Goal: Check status: Check status

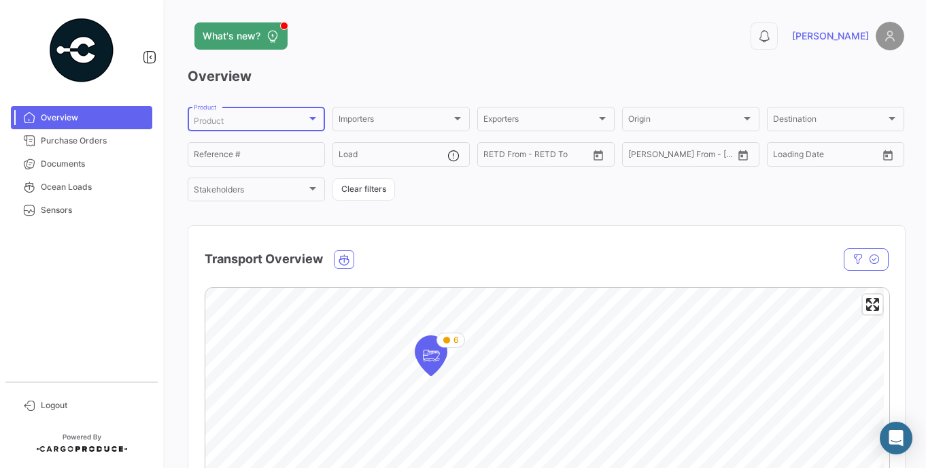
click at [310, 121] on div at bounding box center [312, 118] width 12 height 11
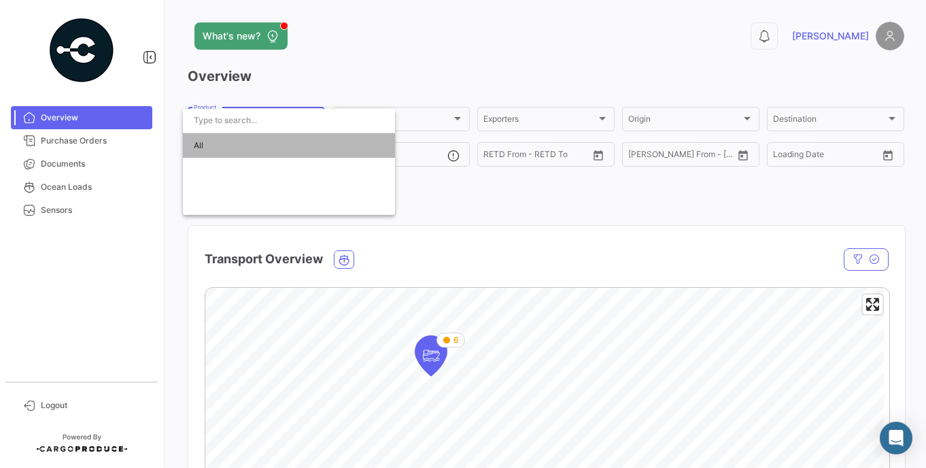
click at [220, 144] on span "All" at bounding box center [289, 145] width 190 height 24
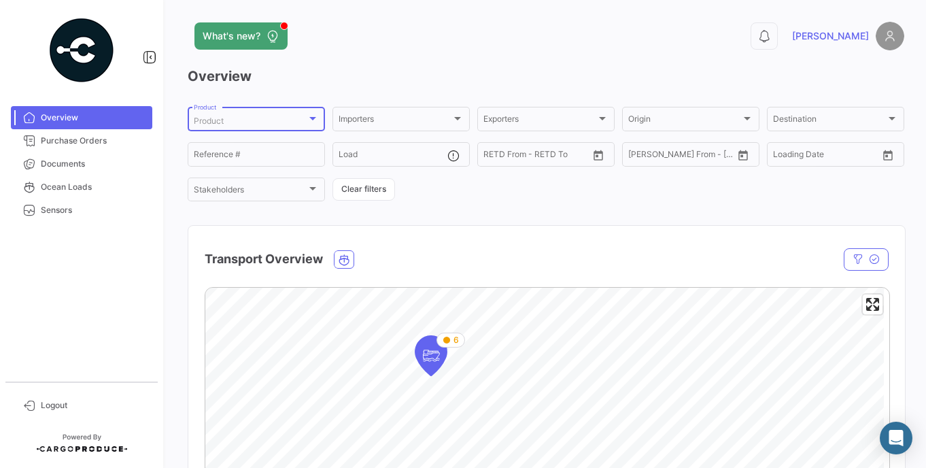
click at [312, 118] on div at bounding box center [312, 118] width 7 height 3
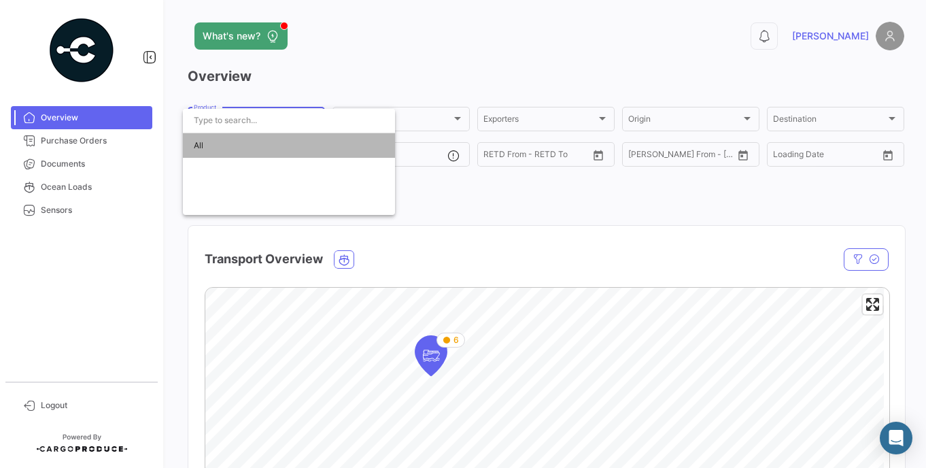
click at [204, 143] on span "All" at bounding box center [289, 145] width 190 height 24
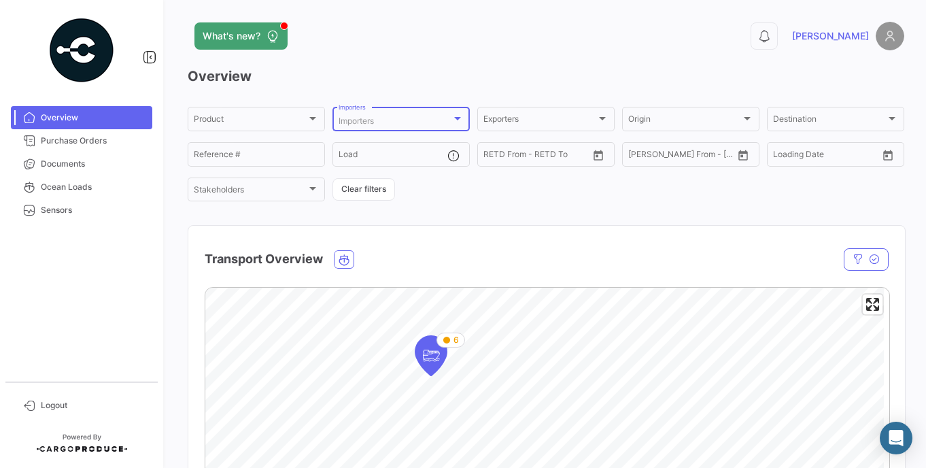
click at [455, 114] on div at bounding box center [457, 118] width 12 height 11
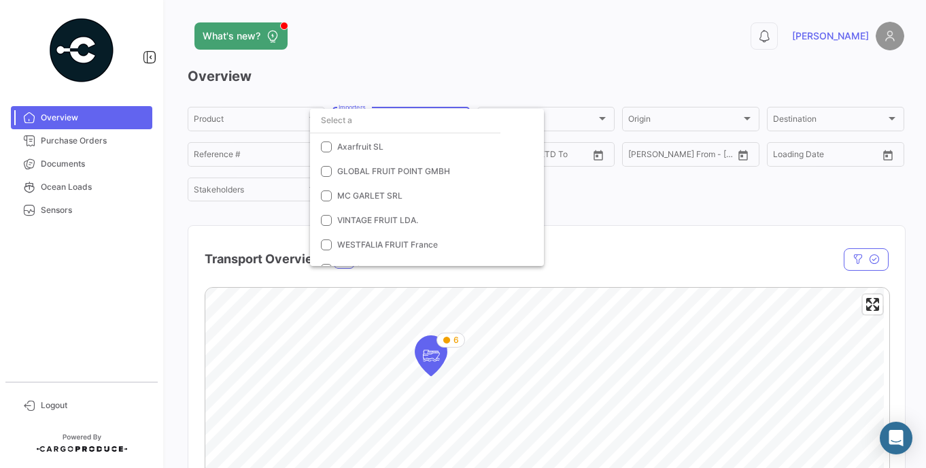
scroll to position [39, 0]
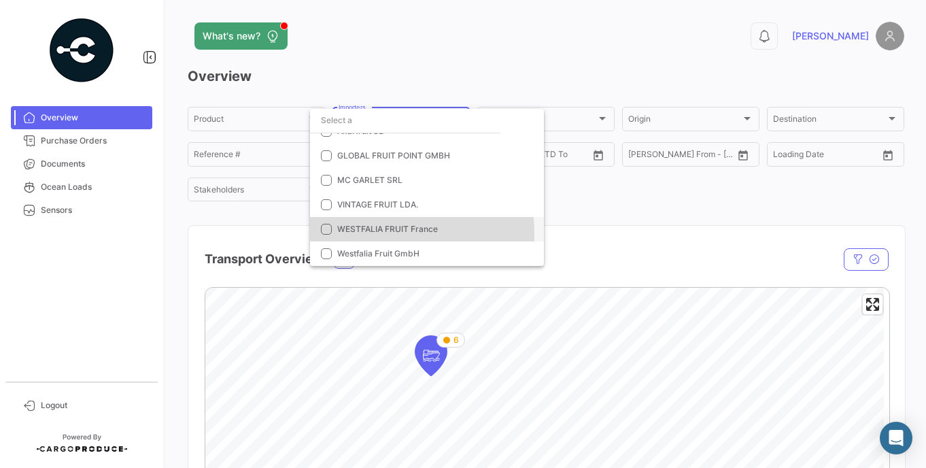
click at [393, 232] on span "WESTFALIA FRUIT France" at bounding box center [387, 229] width 101 height 10
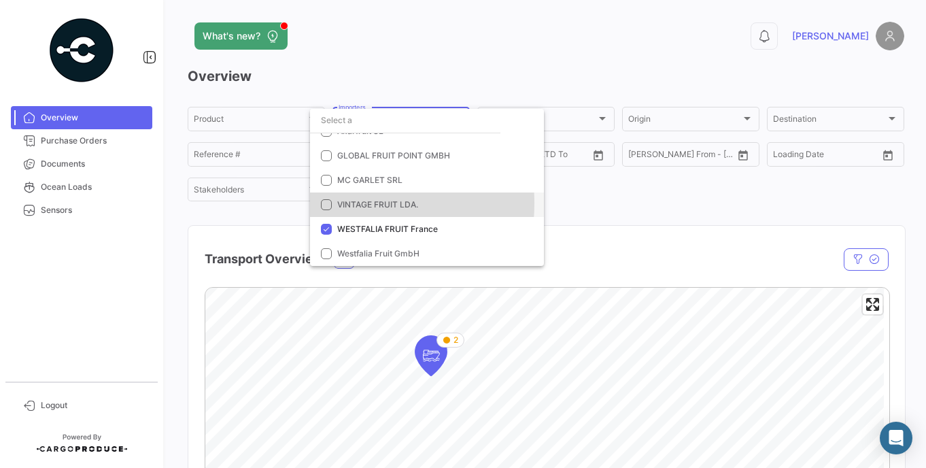
click at [323, 203] on mat-pseudo-checkbox at bounding box center [326, 204] width 11 height 11
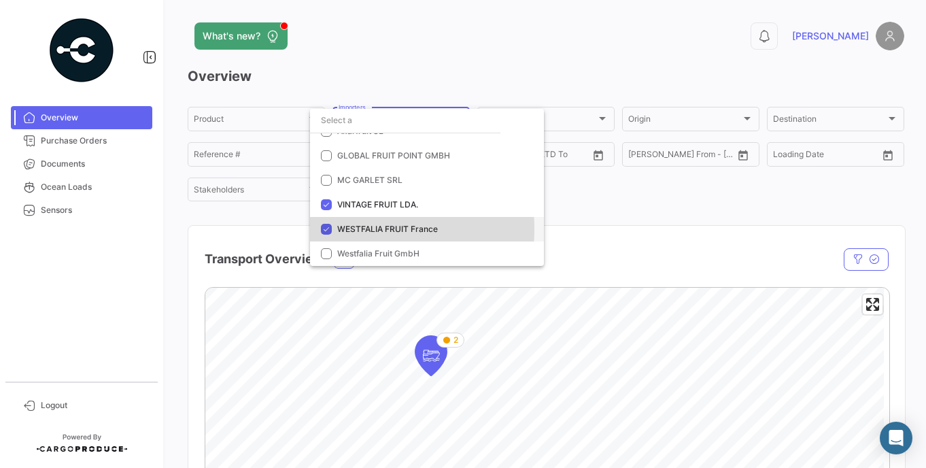
click at [323, 229] on mat-pseudo-checkbox at bounding box center [326, 229] width 11 height 11
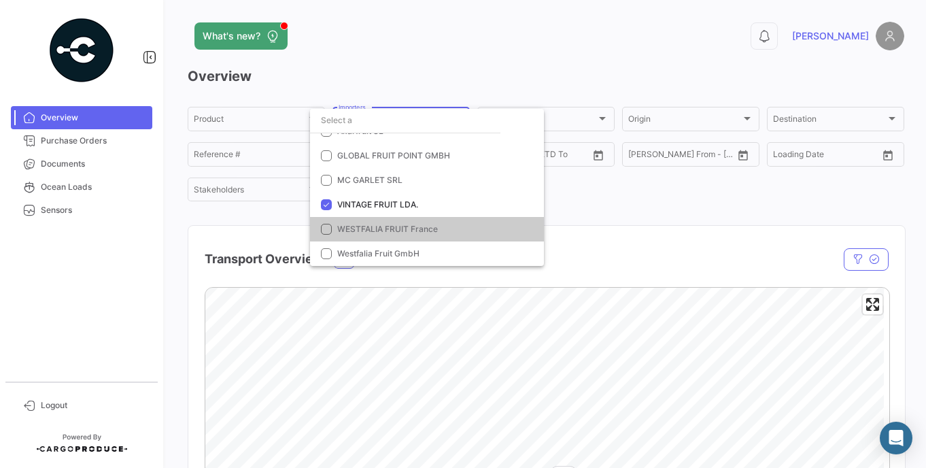
click at [923, 466] on div at bounding box center [463, 234] width 926 height 468
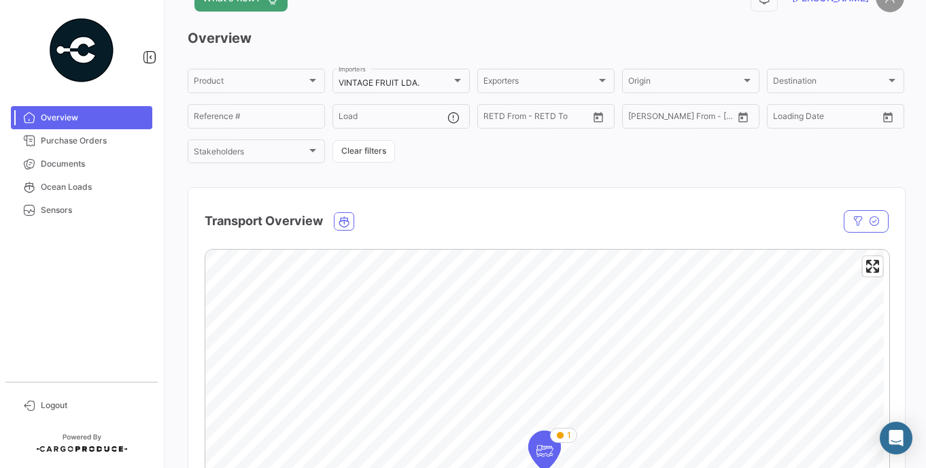
scroll to position [54, 0]
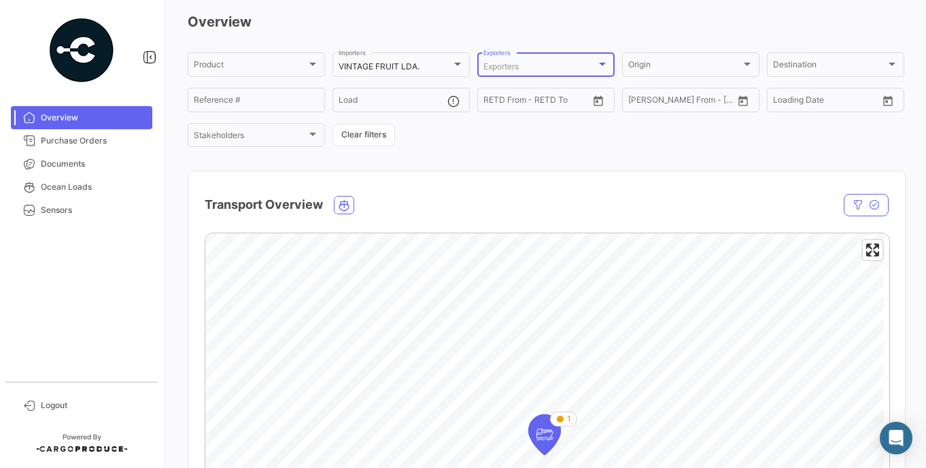
click at [599, 65] on div at bounding box center [602, 64] width 7 height 3
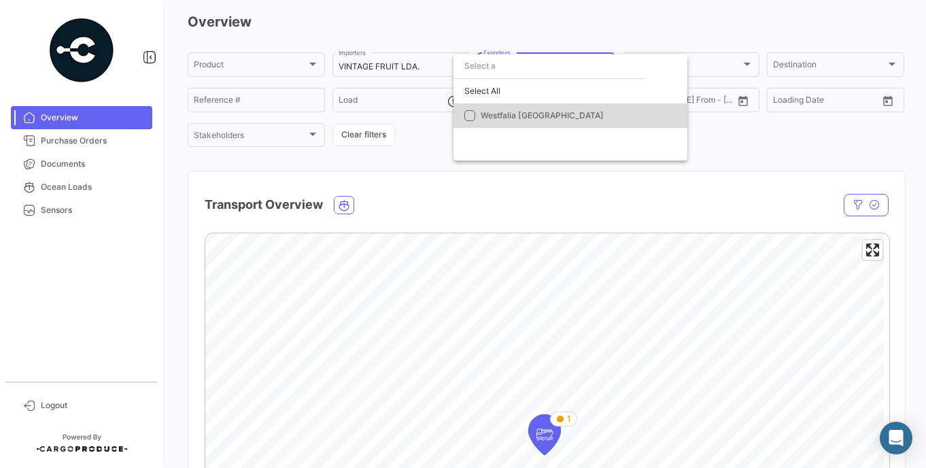
click at [531, 116] on span "Westfalia [GEOGRAPHIC_DATA]" at bounding box center [541, 115] width 123 height 10
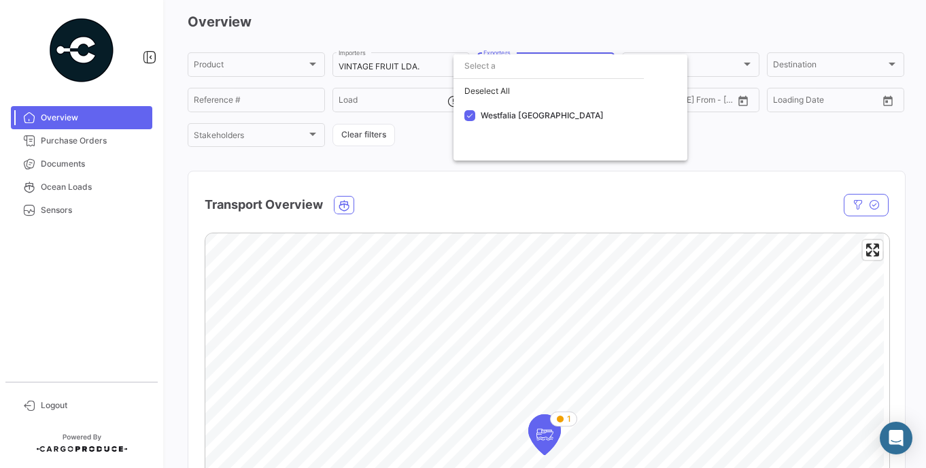
click at [739, 72] on div at bounding box center [463, 234] width 926 height 468
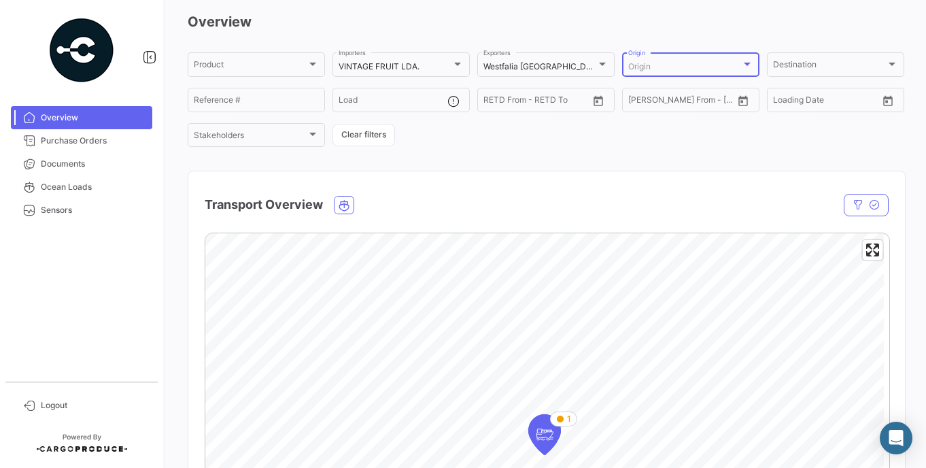
click at [743, 63] on div at bounding box center [746, 64] width 7 height 3
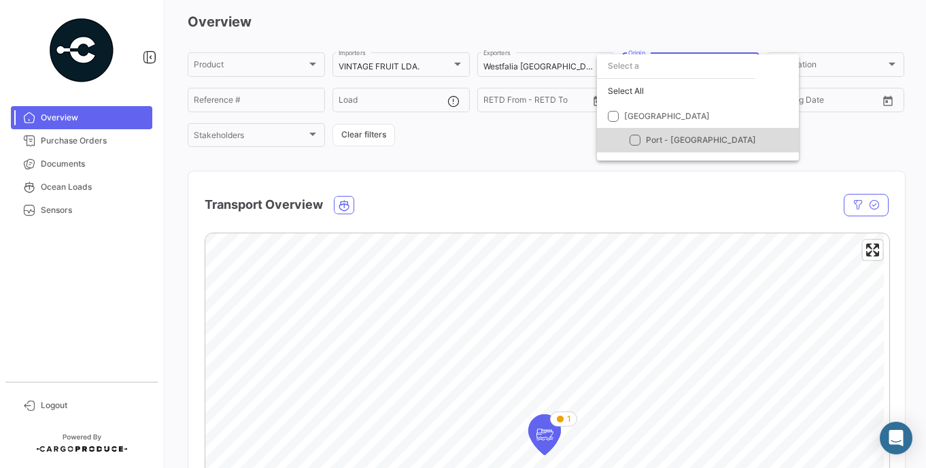
click at [684, 141] on span "Port - [GEOGRAPHIC_DATA]" at bounding box center [701, 140] width 110 height 10
checkbox input "true"
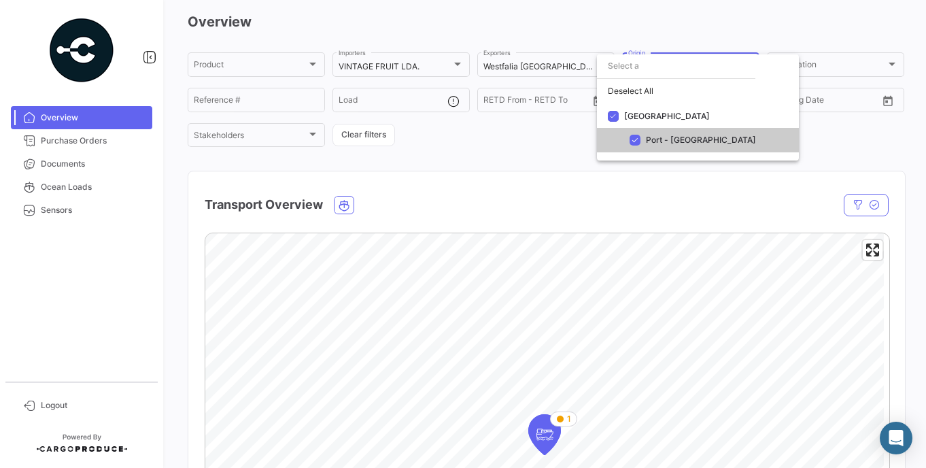
click at [887, 63] on div at bounding box center [463, 234] width 926 height 468
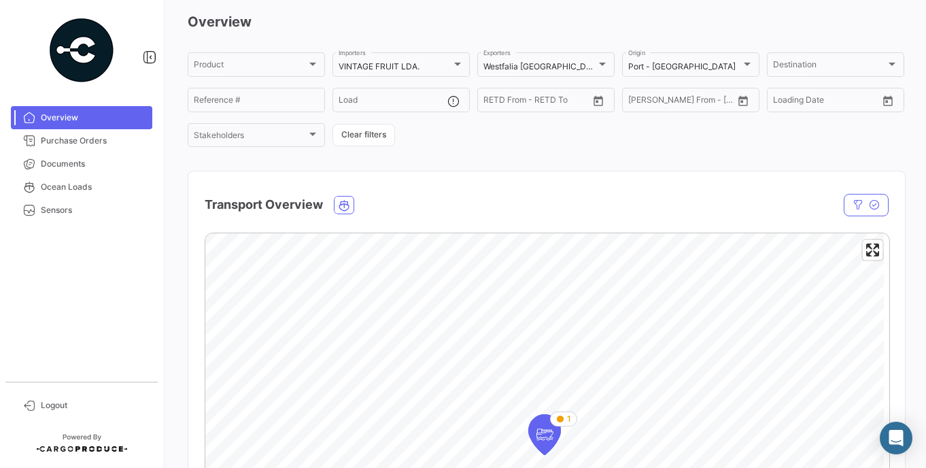
click at [888, 63] on div at bounding box center [891, 64] width 7 height 3
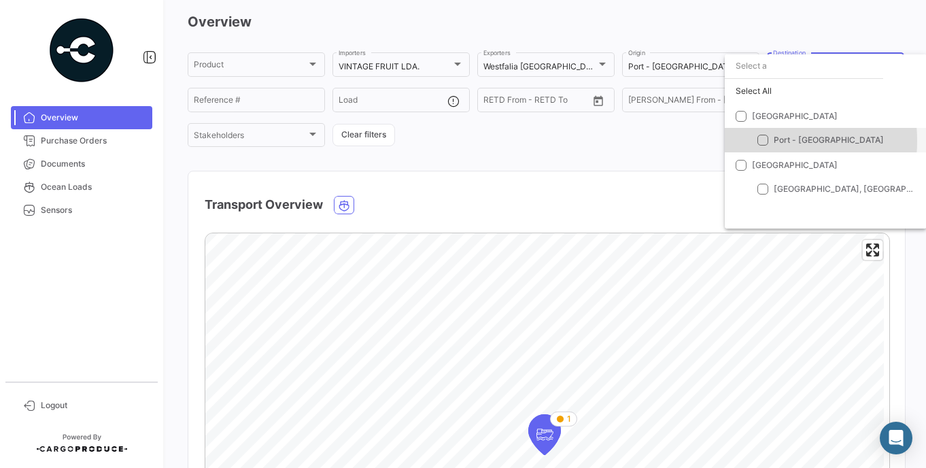
click at [765, 141] on mat-pseudo-checkbox at bounding box center [762, 140] width 11 height 11
checkbox input "true"
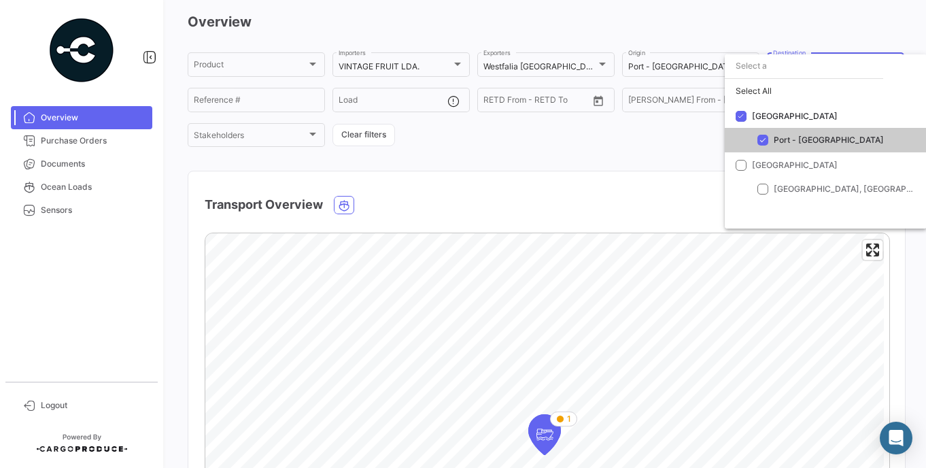
click at [448, 99] on div at bounding box center [463, 234] width 926 height 468
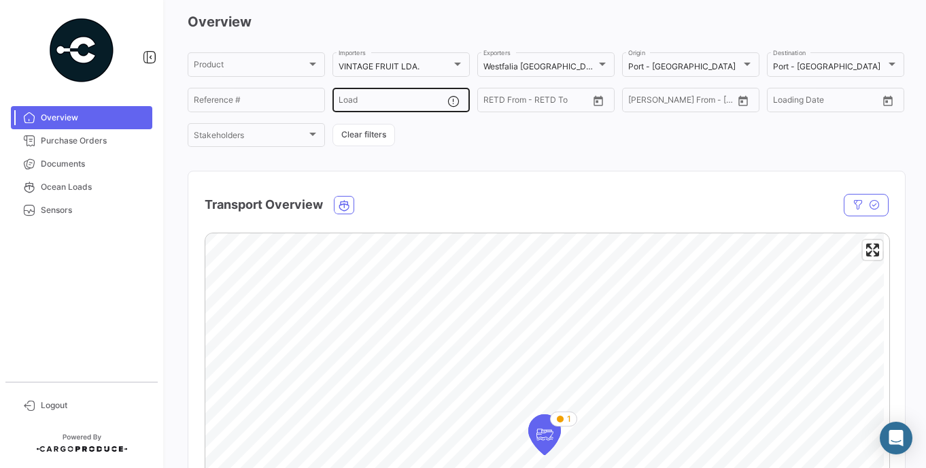
click at [349, 99] on input "Load" at bounding box center [392, 102] width 109 height 10
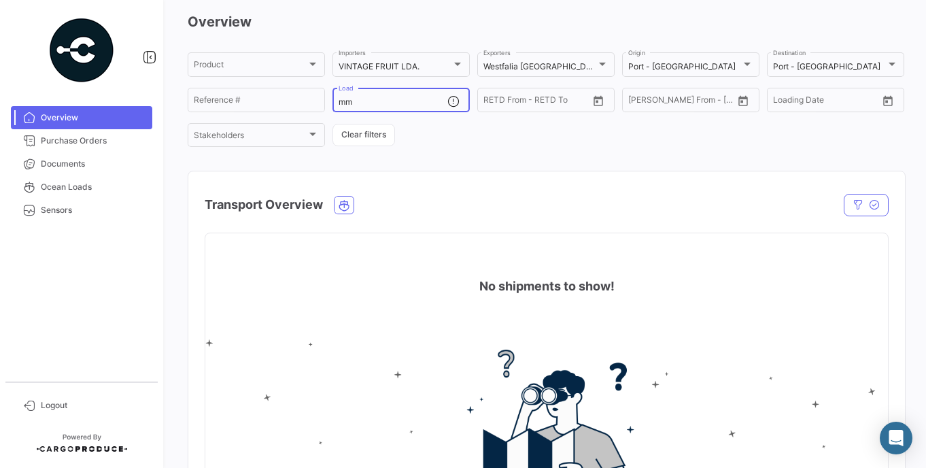
type input "m"
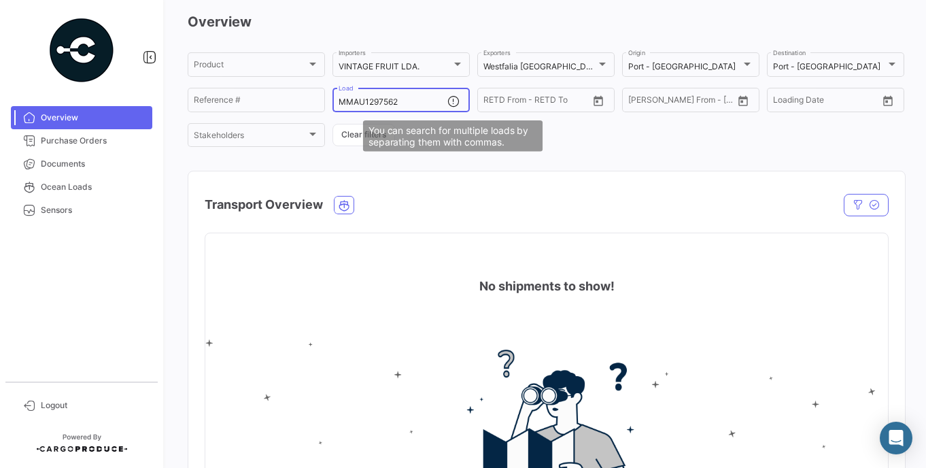
click at [451, 105] on mat-icon at bounding box center [455, 102] width 16 height 16
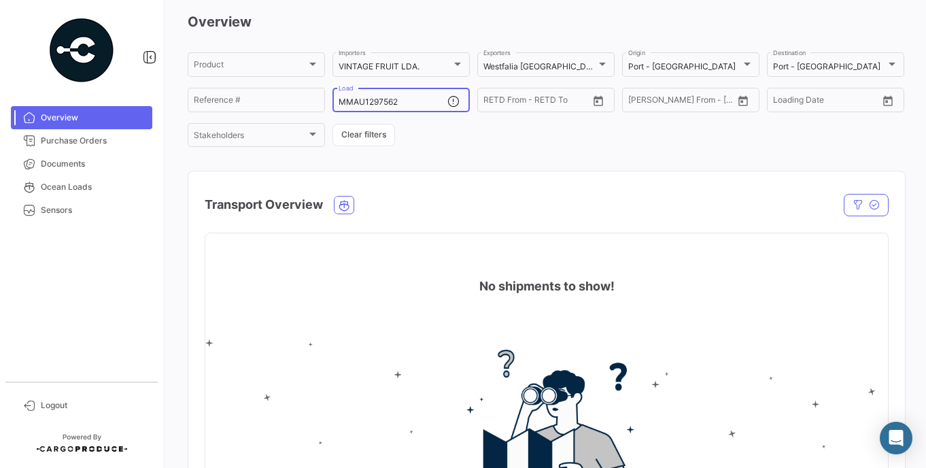
click at [395, 105] on input "MMAU1297562" at bounding box center [392, 102] width 109 height 10
type input "M"
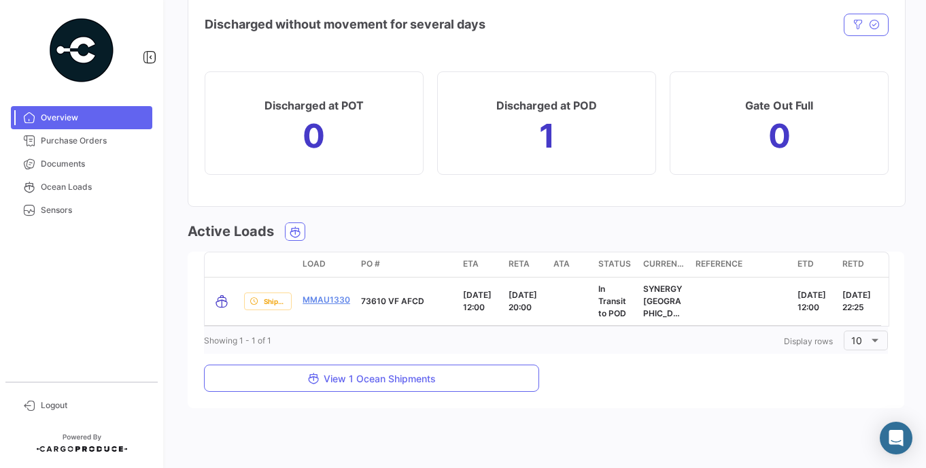
scroll to position [1152, 0]
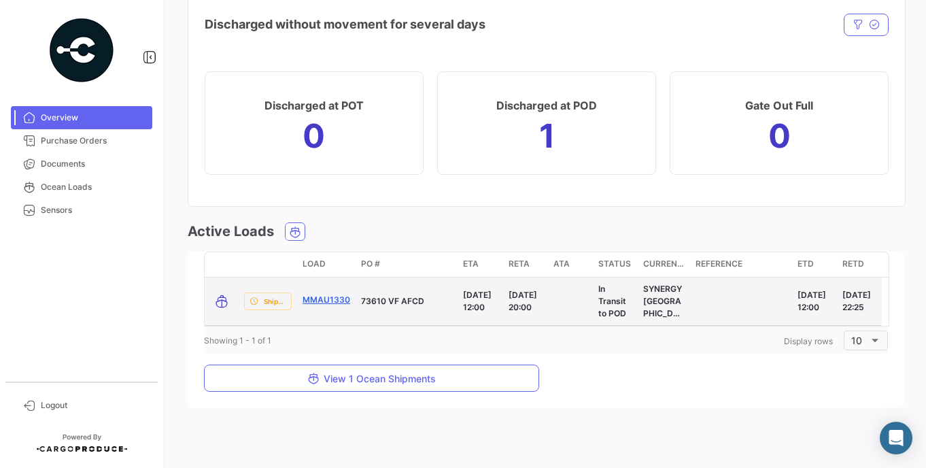
click at [332, 299] on link "MMAU1330193" at bounding box center [333, 300] width 63 height 12
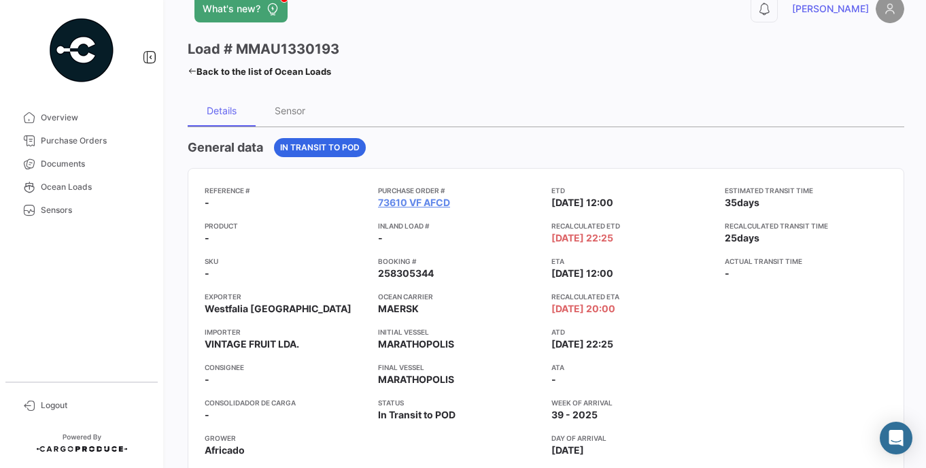
scroll to position [54, 0]
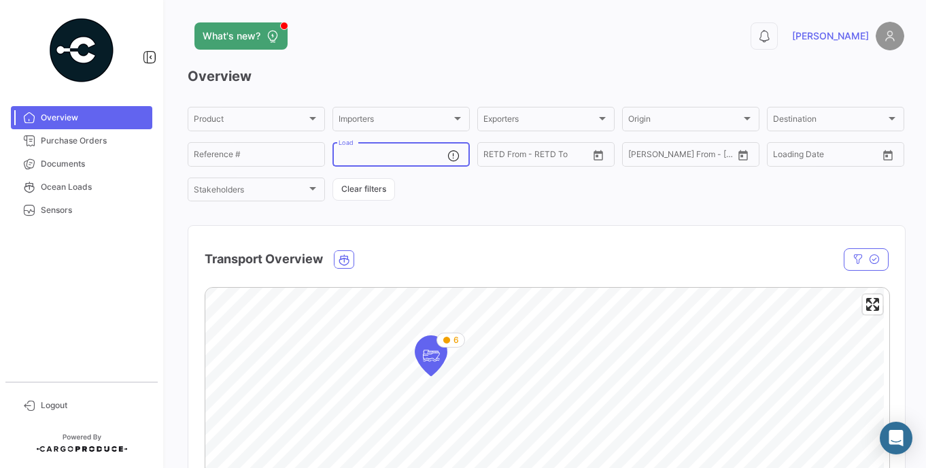
click at [365, 158] on input "Load" at bounding box center [392, 157] width 109 height 10
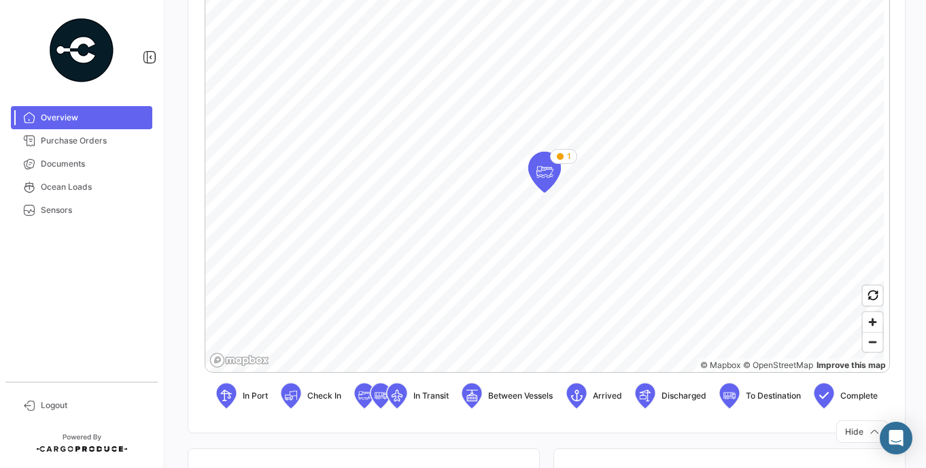
scroll to position [326, 0]
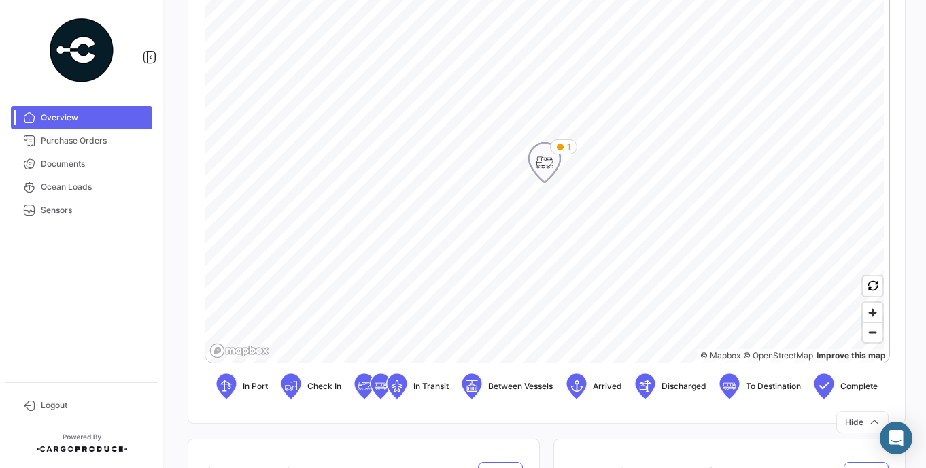
click at [563, 144] on icon "Map marker" at bounding box center [560, 147] width 8 height 8
type input "MMAU1330193"
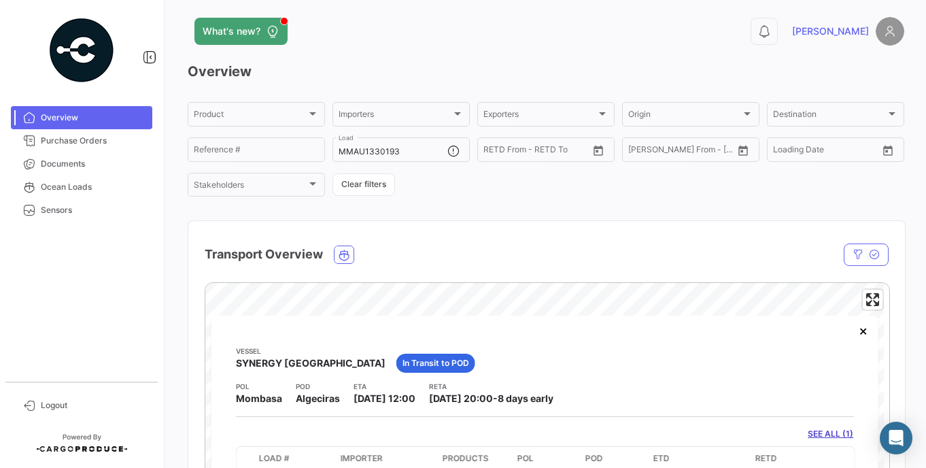
scroll to position [0, 0]
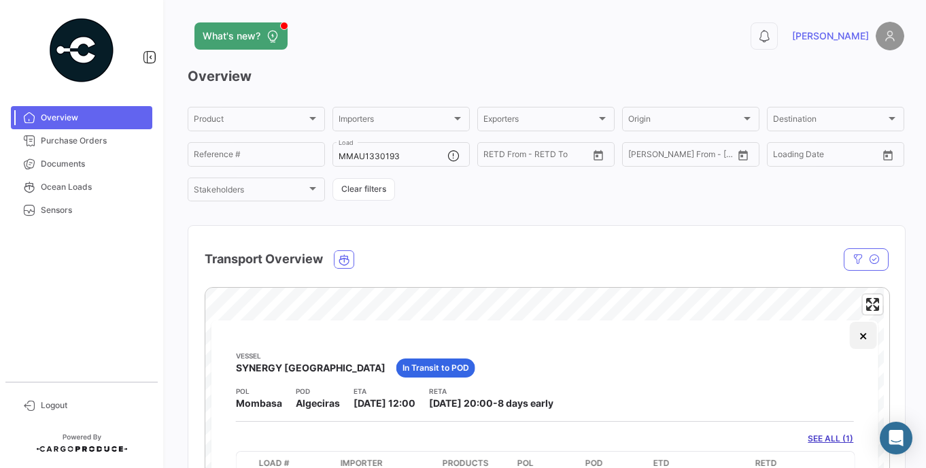
click at [867, 336] on button "×" at bounding box center [862, 334] width 27 height 27
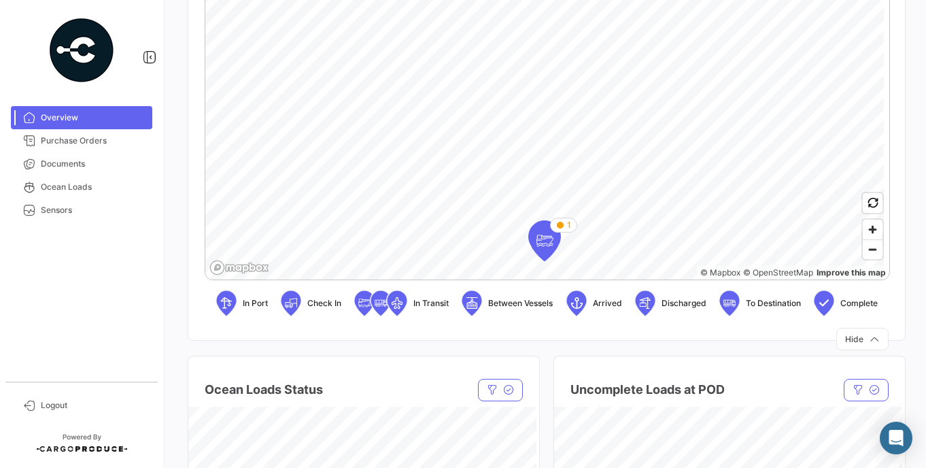
scroll to position [818, 0]
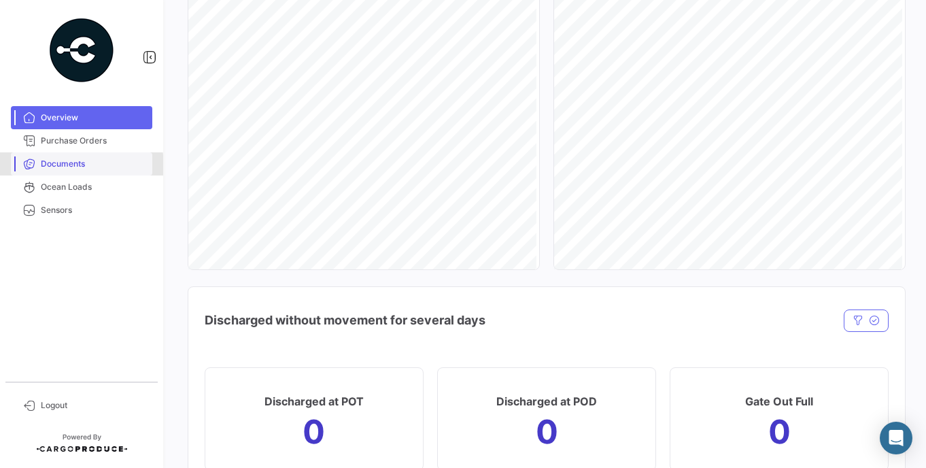
click at [48, 167] on span "Documents" at bounding box center [94, 164] width 106 height 12
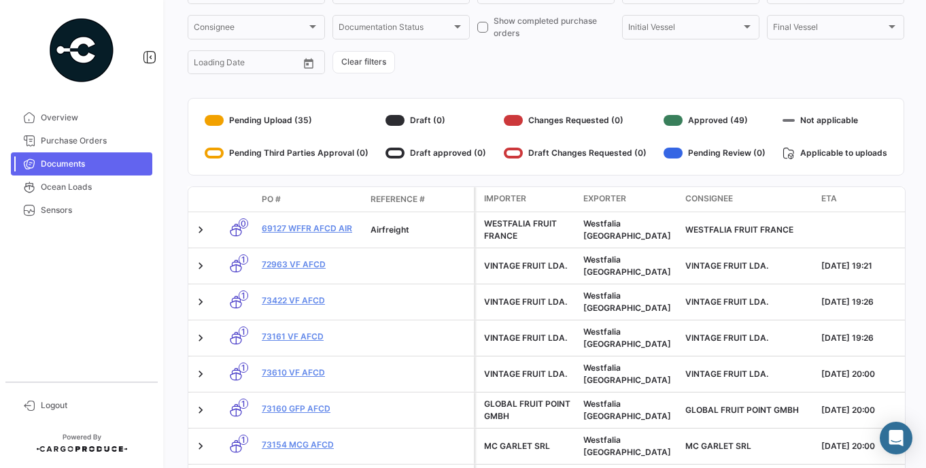
scroll to position [134, 0]
